Goal: Task Accomplishment & Management: Manage account settings

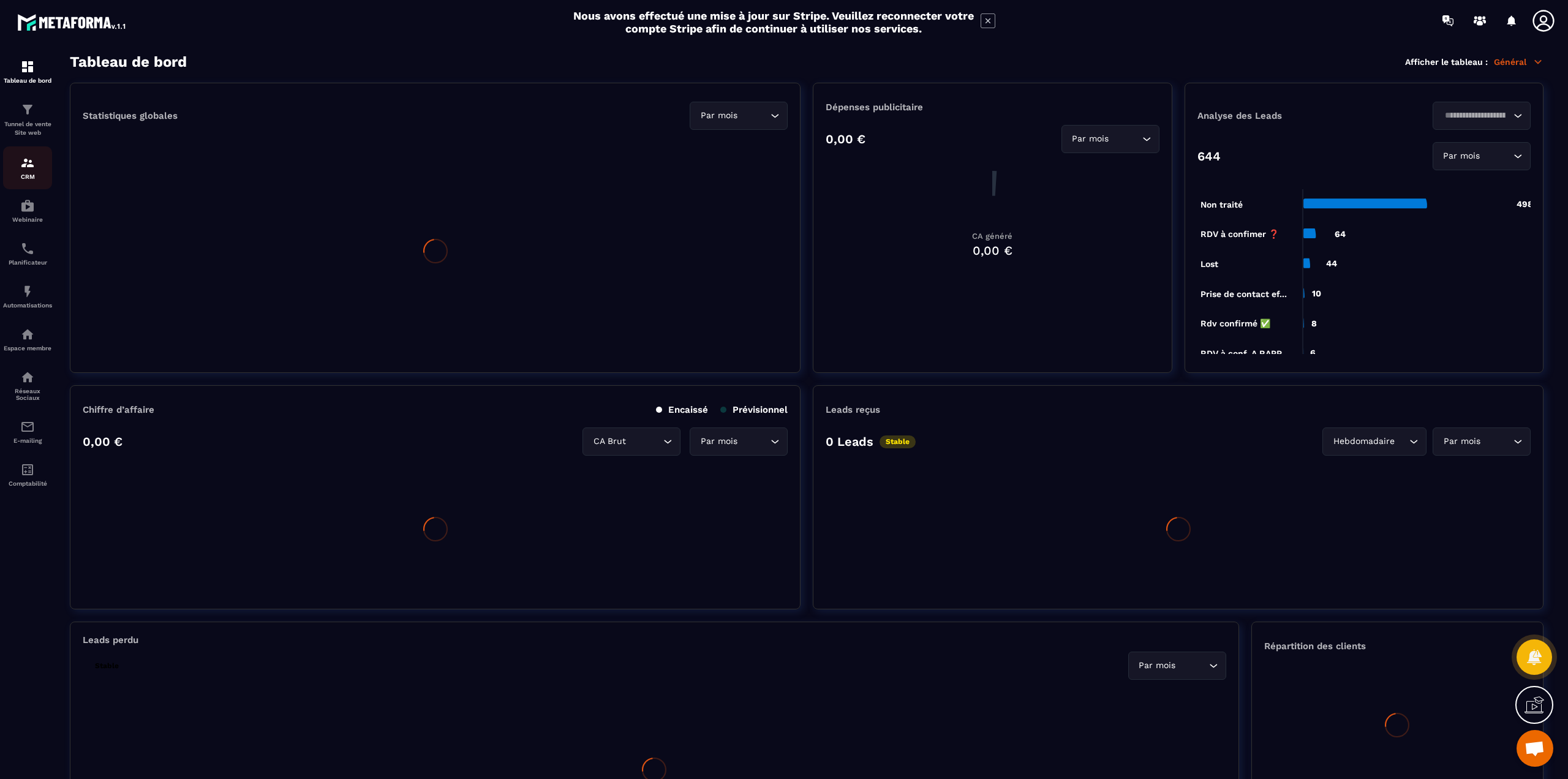
click at [23, 168] on img at bounding box center [27, 162] width 14 height 14
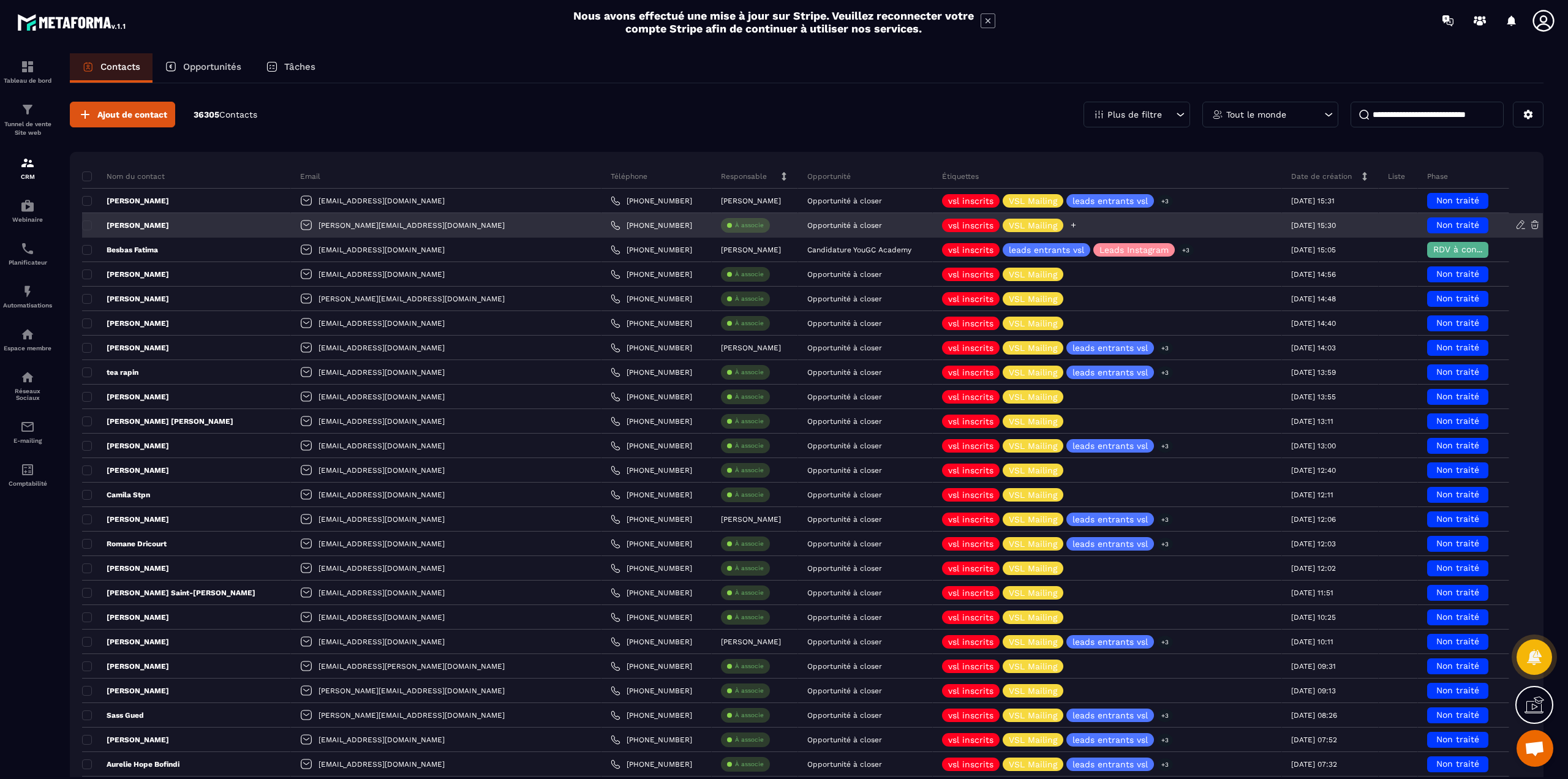
click at [1070, 226] on icon at bounding box center [1074, 225] width 8 height 8
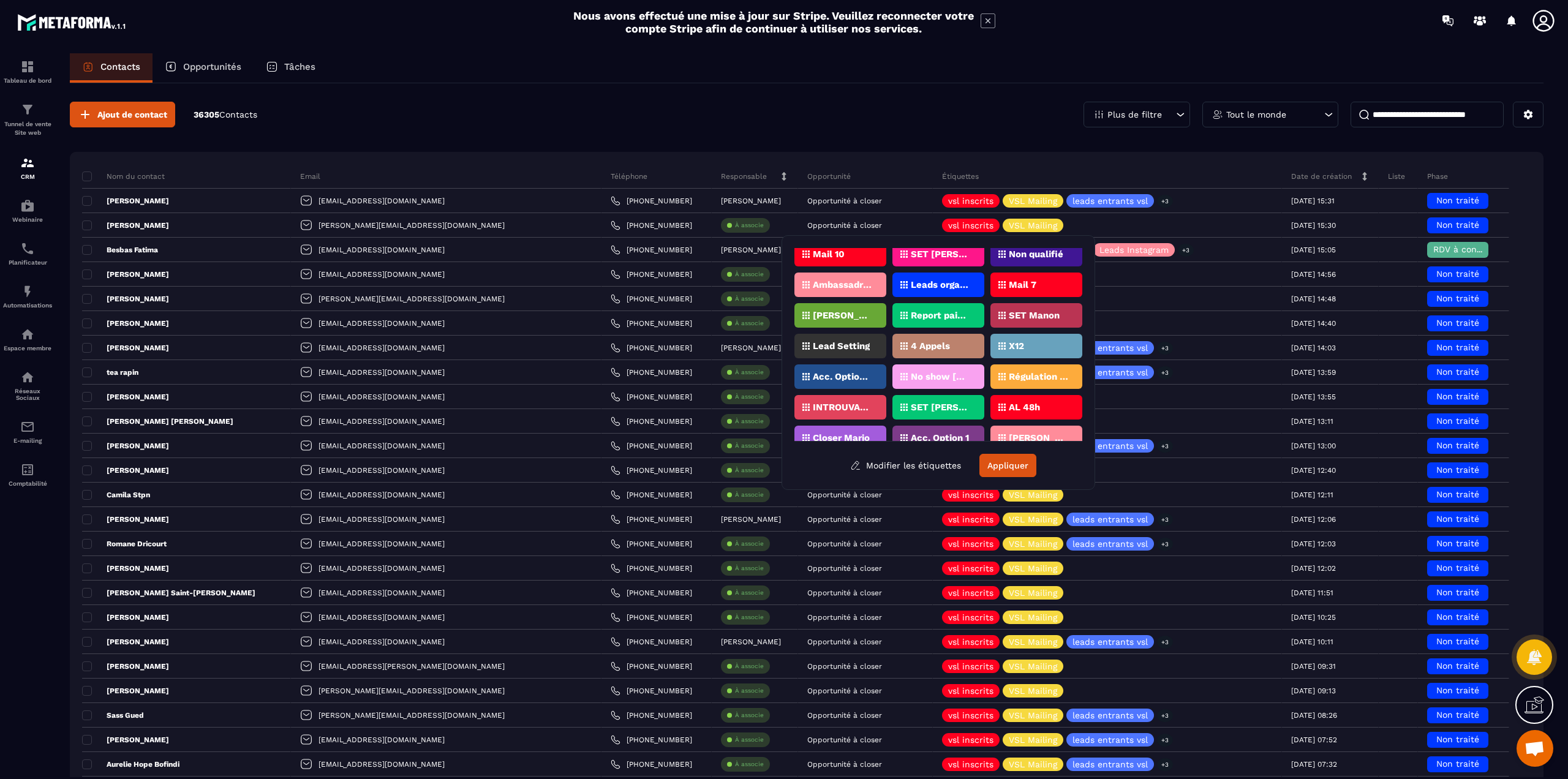
scroll to position [607, 0]
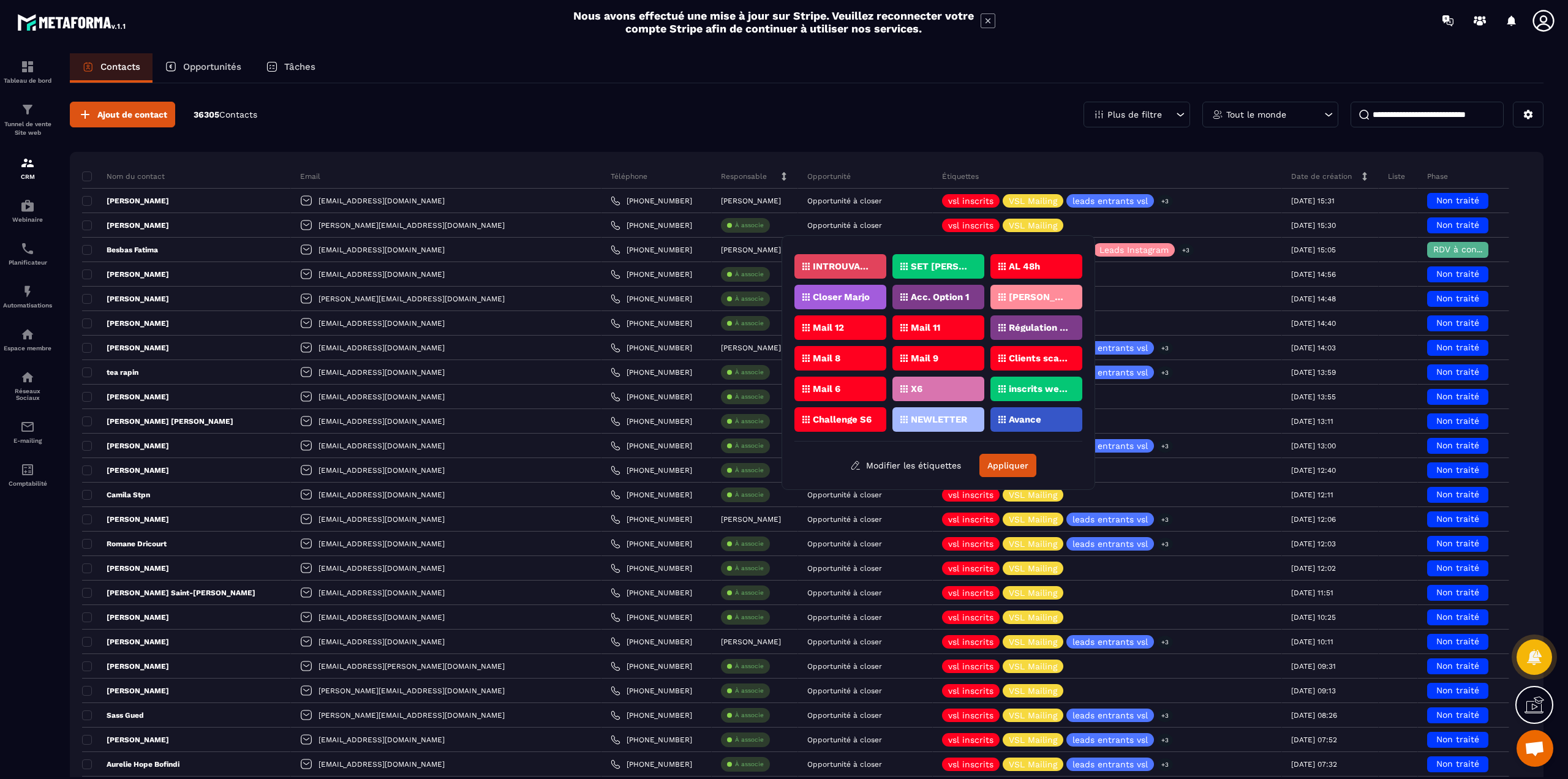
click at [818, 111] on div "Ajout de contact 36305 Contacts Plus de filtre Tout le monde" at bounding box center [807, 114] width 1474 height 25
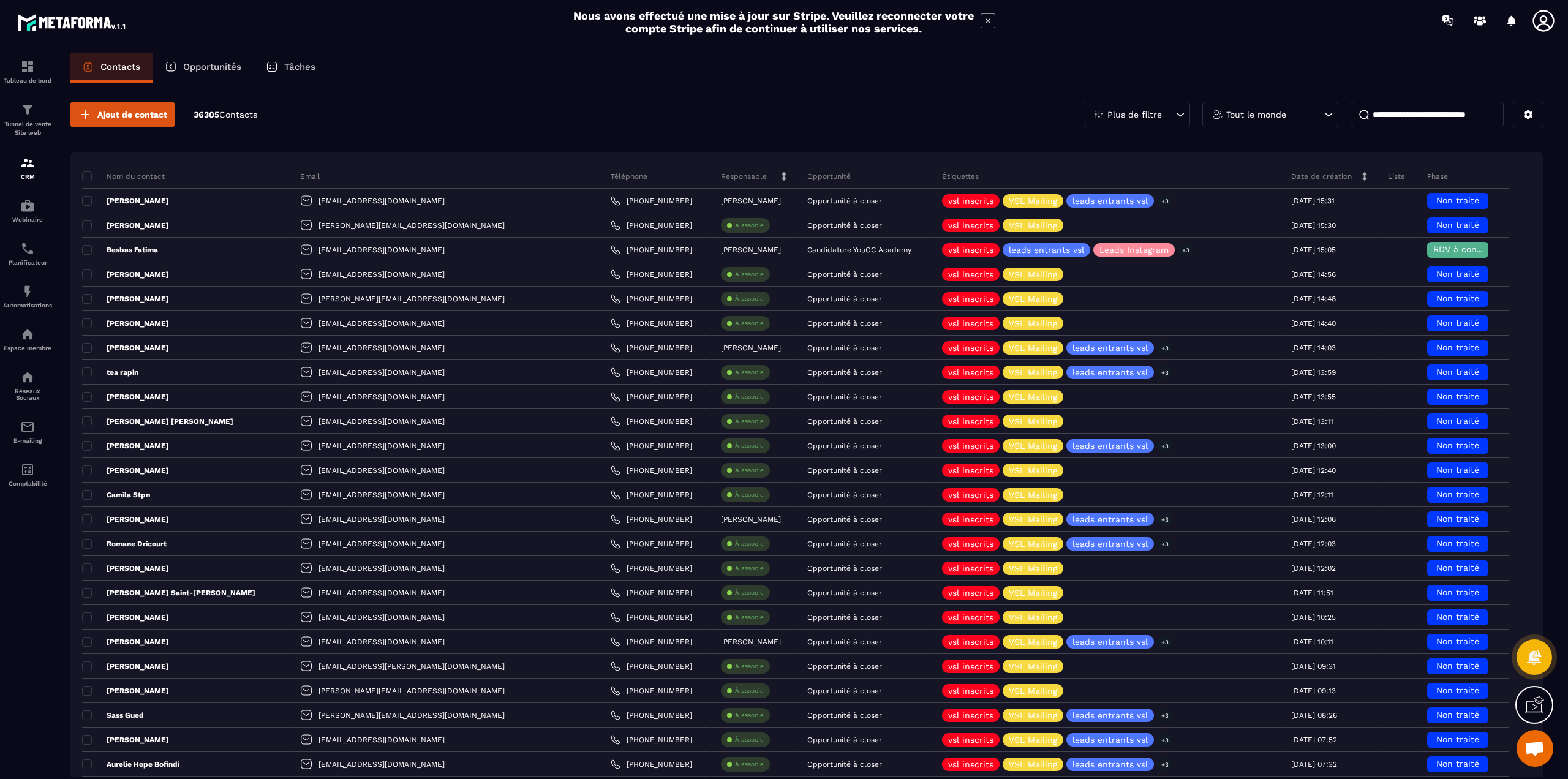
click at [1538, 15] on icon at bounding box center [1544, 21] width 25 height 25
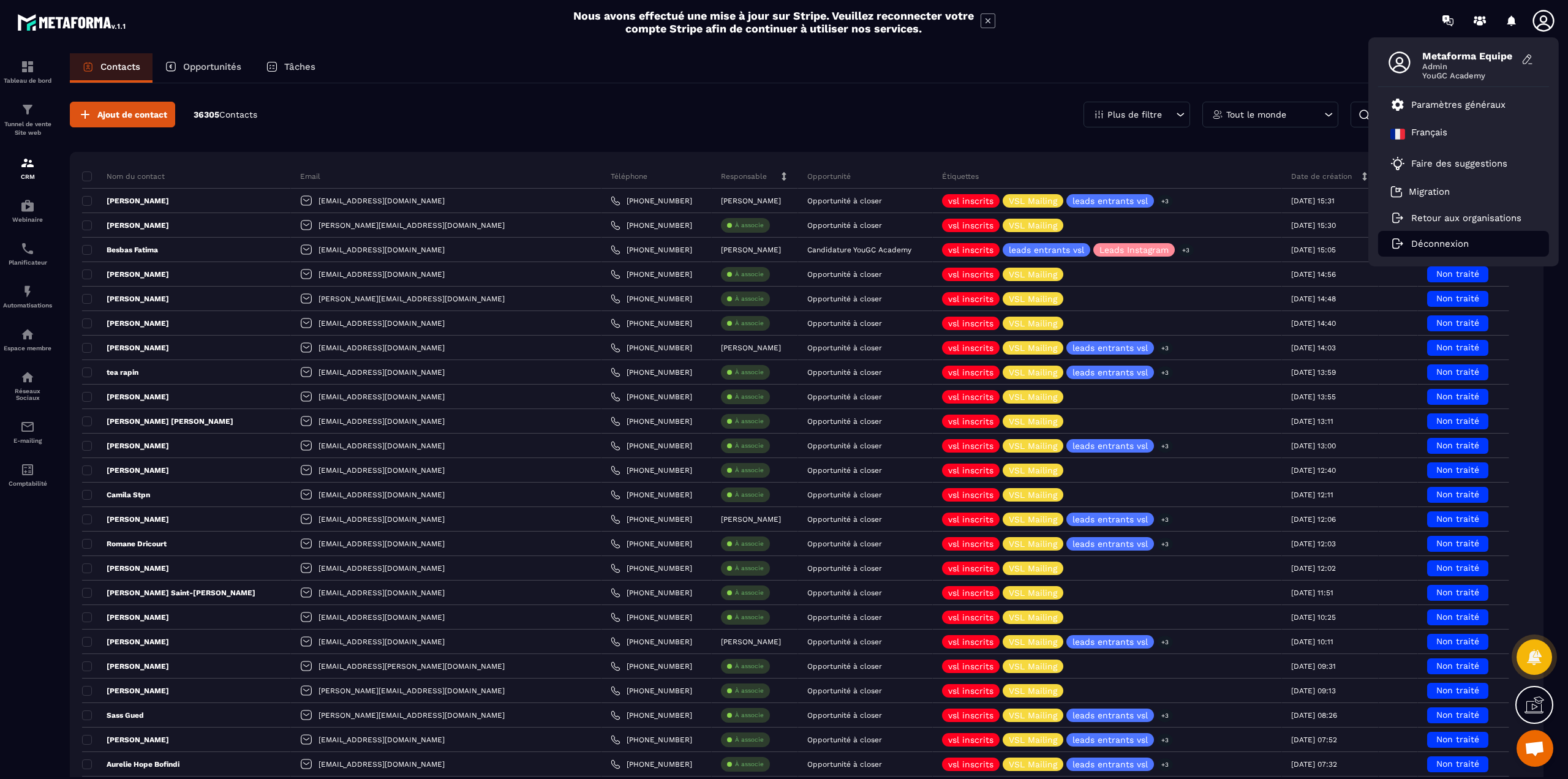
click at [1408, 245] on li "Déconnexion" at bounding box center [1464, 243] width 171 height 25
